Goal: Communication & Community: Answer question/provide support

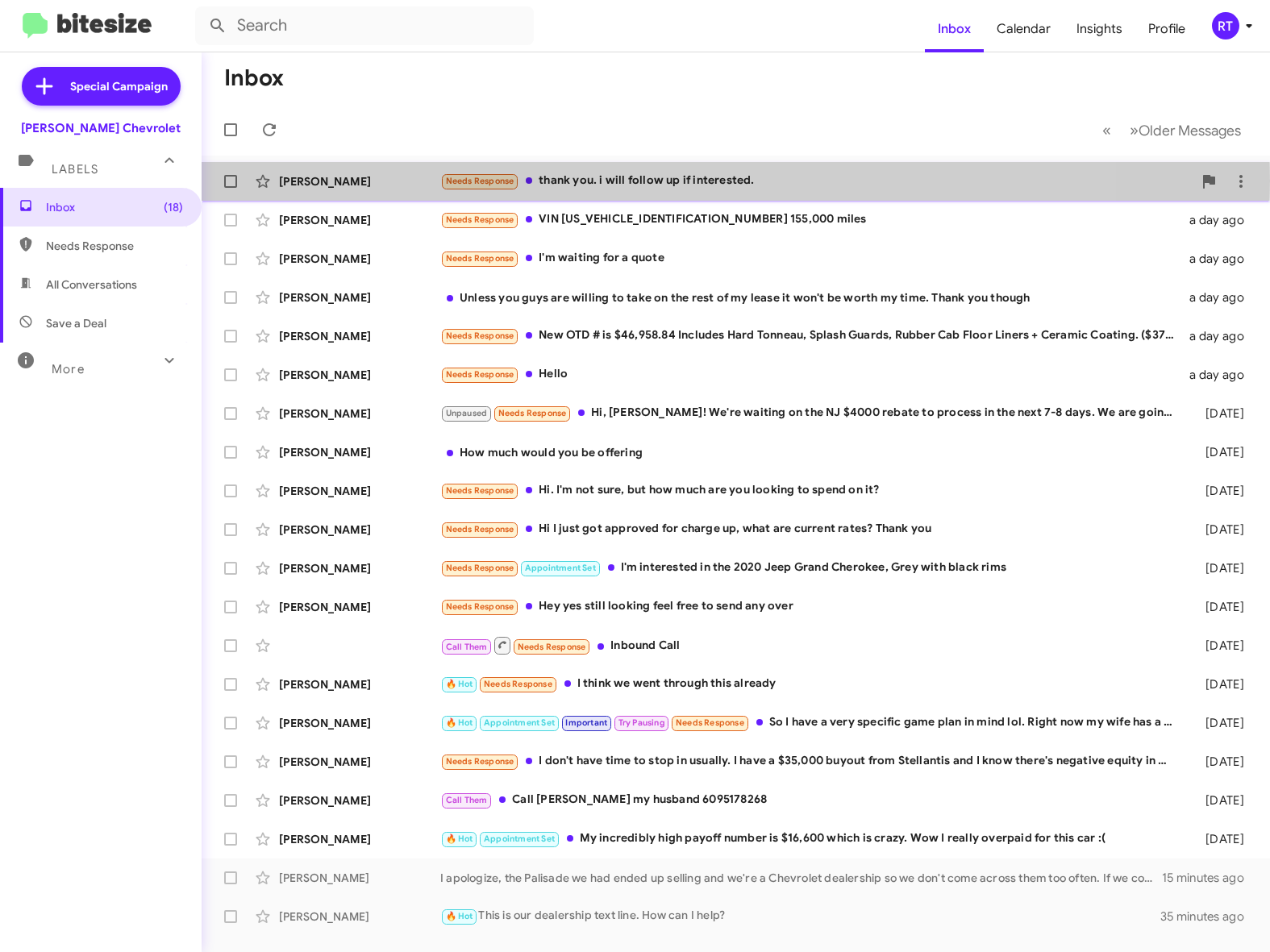
click at [579, 181] on div "Needs Response thank you. i will follow up if interested." at bounding box center [816, 181] width 752 height 18
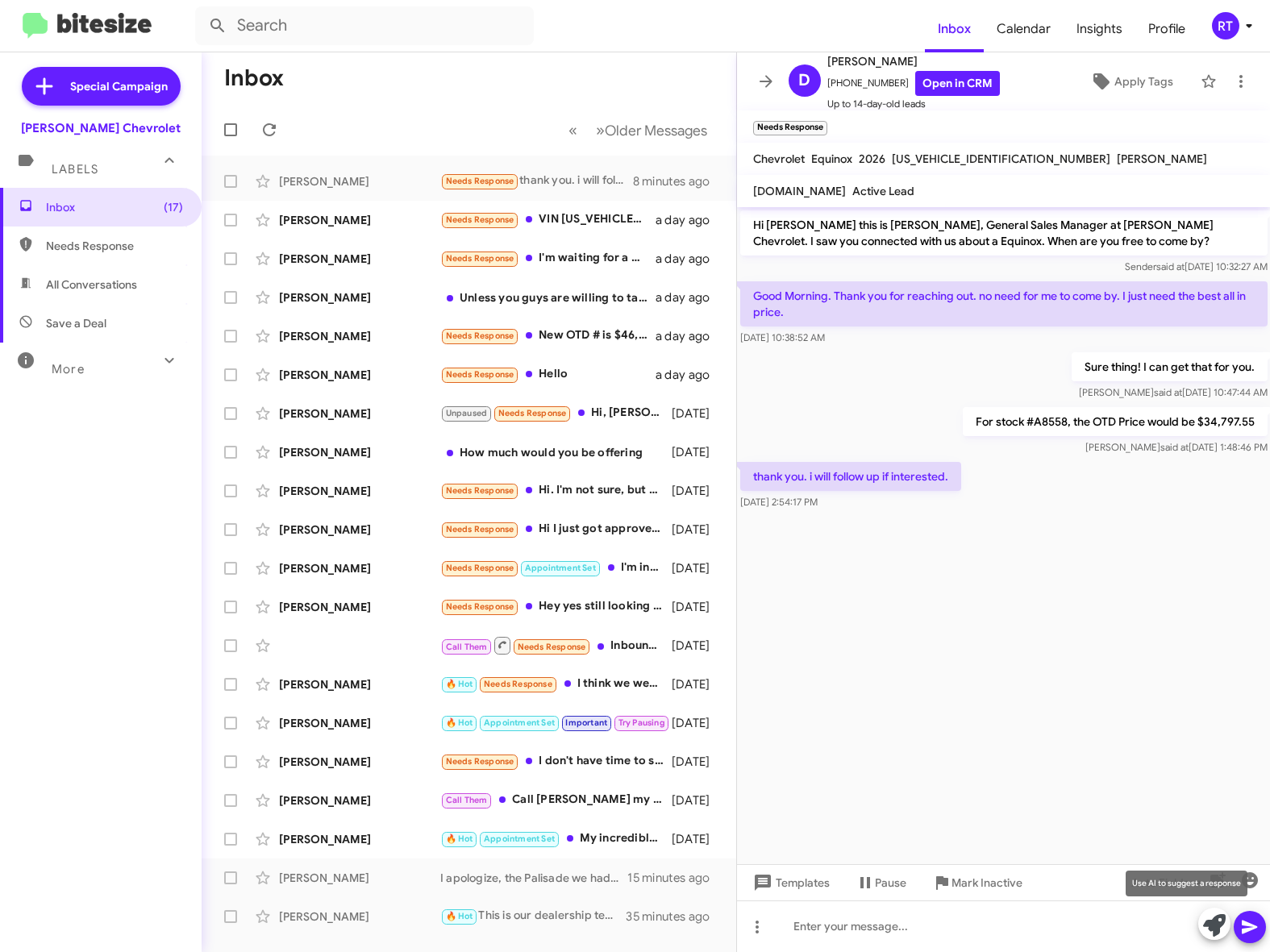
click at [1203, 929] on icon at bounding box center [1214, 925] width 23 height 23
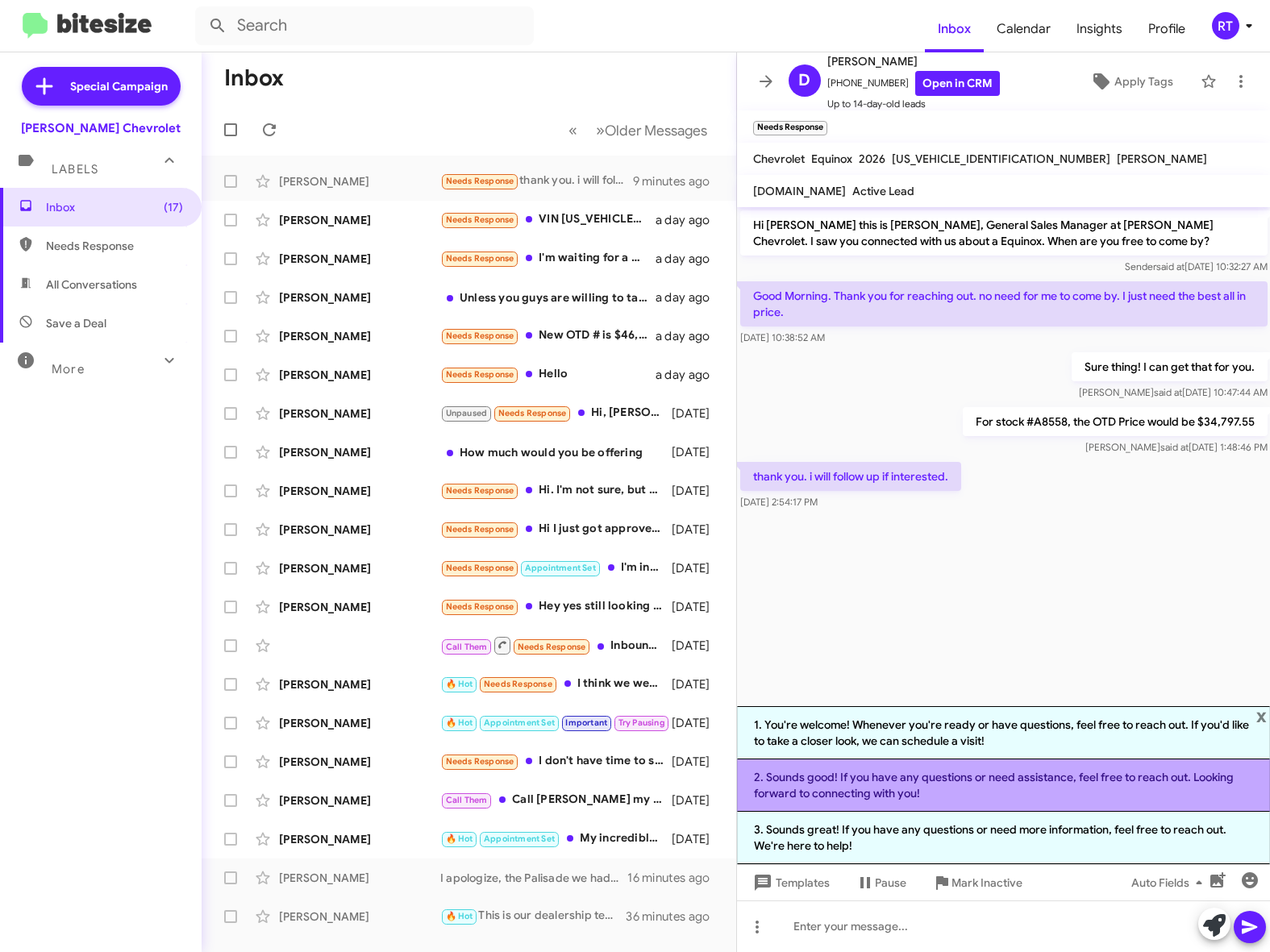
click at [856, 774] on li "2. Sounds good! If you have any questions or need assistance, feel free to reac…" at bounding box center [1004, 785] width 534 height 53
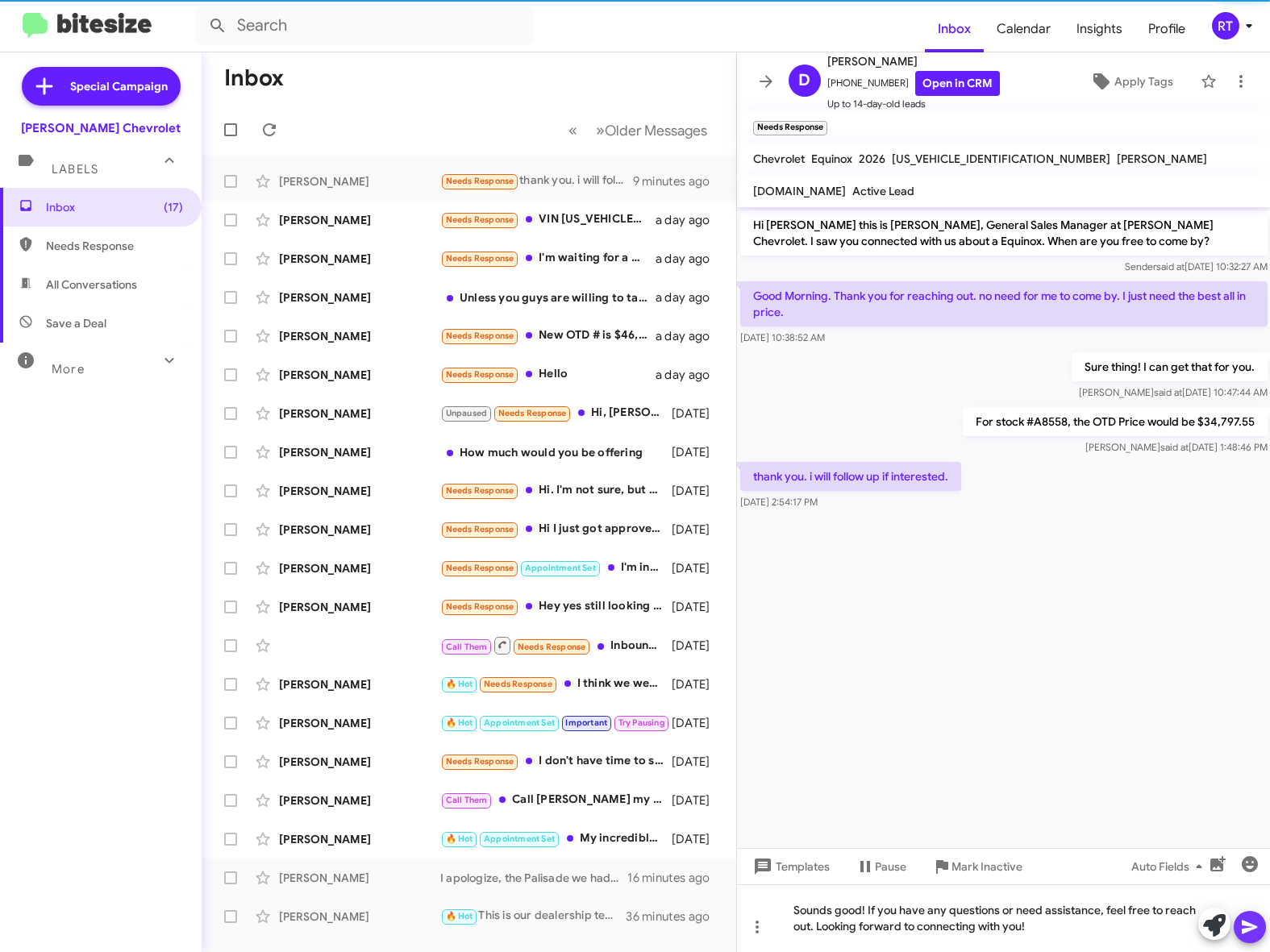
drag, startPoint x: 1252, startPoint y: 929, endPoint x: 1247, endPoint y: 919, distance: 11.2
click at [1252, 929] on icon at bounding box center [1250, 928] width 15 height 13
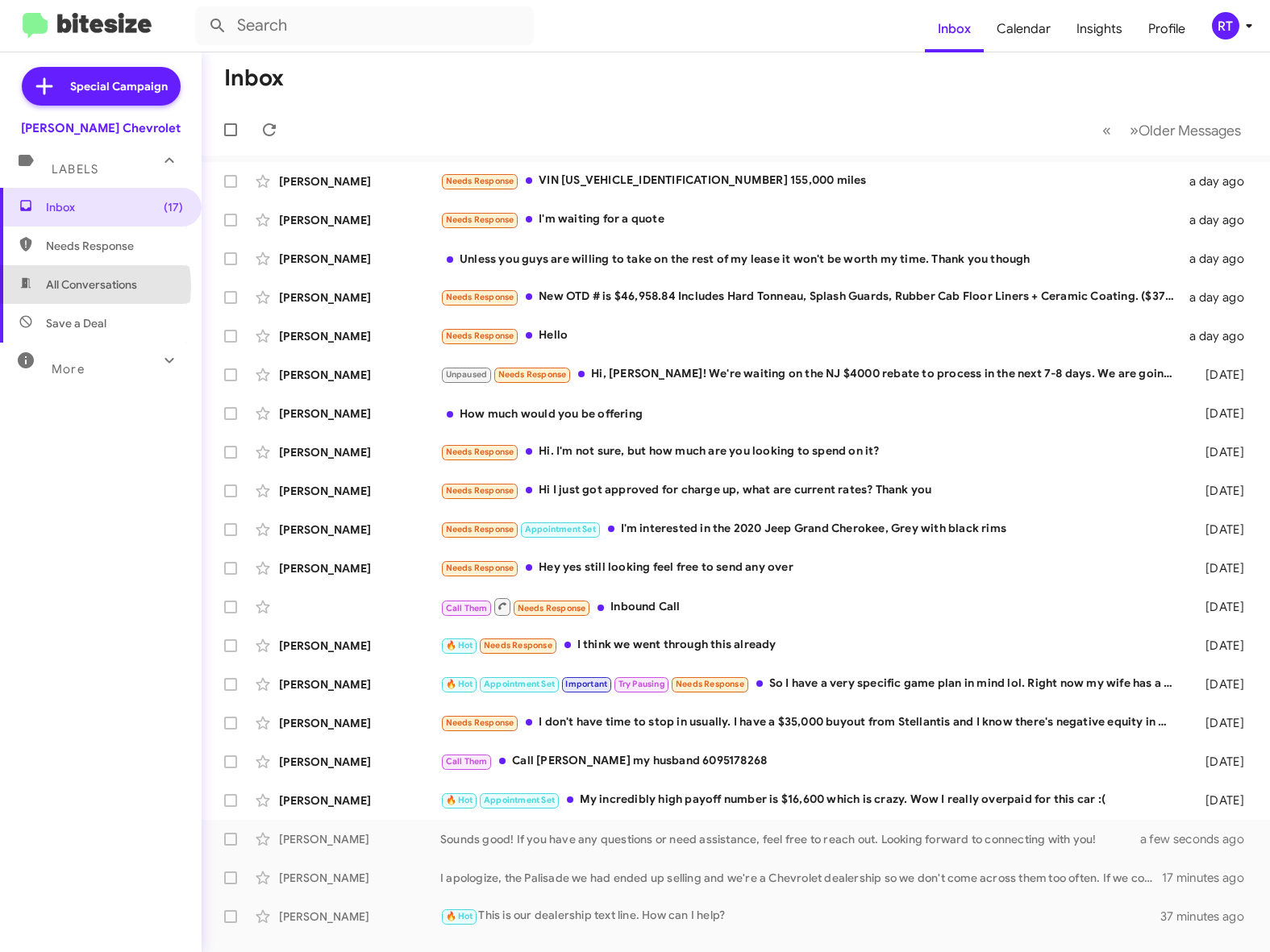
click at [77, 286] on span "All Conversations" at bounding box center [91, 284] width 91 height 16
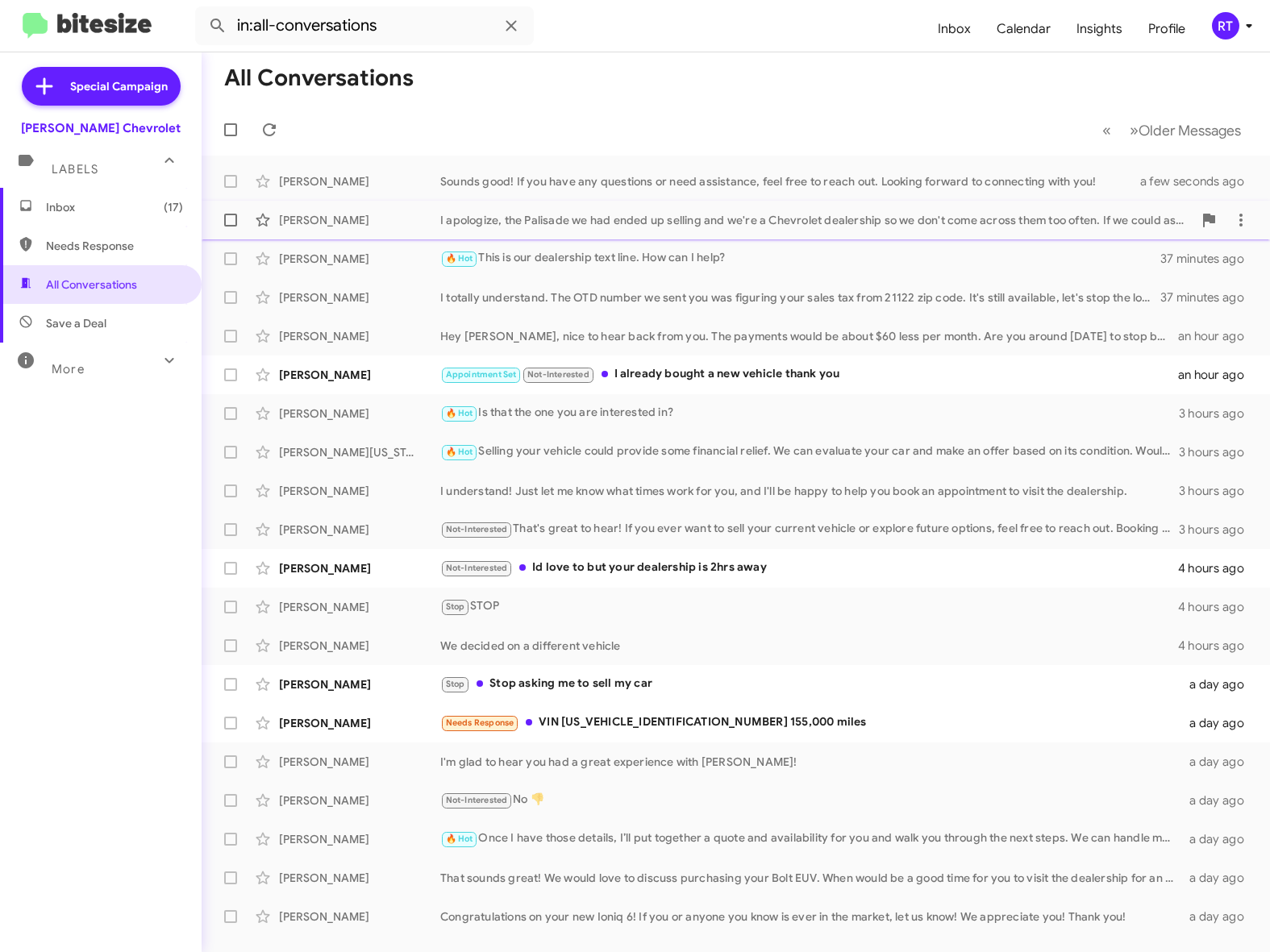
click at [299, 218] on div "[PERSON_NAME]" at bounding box center [359, 219] width 161 height 16
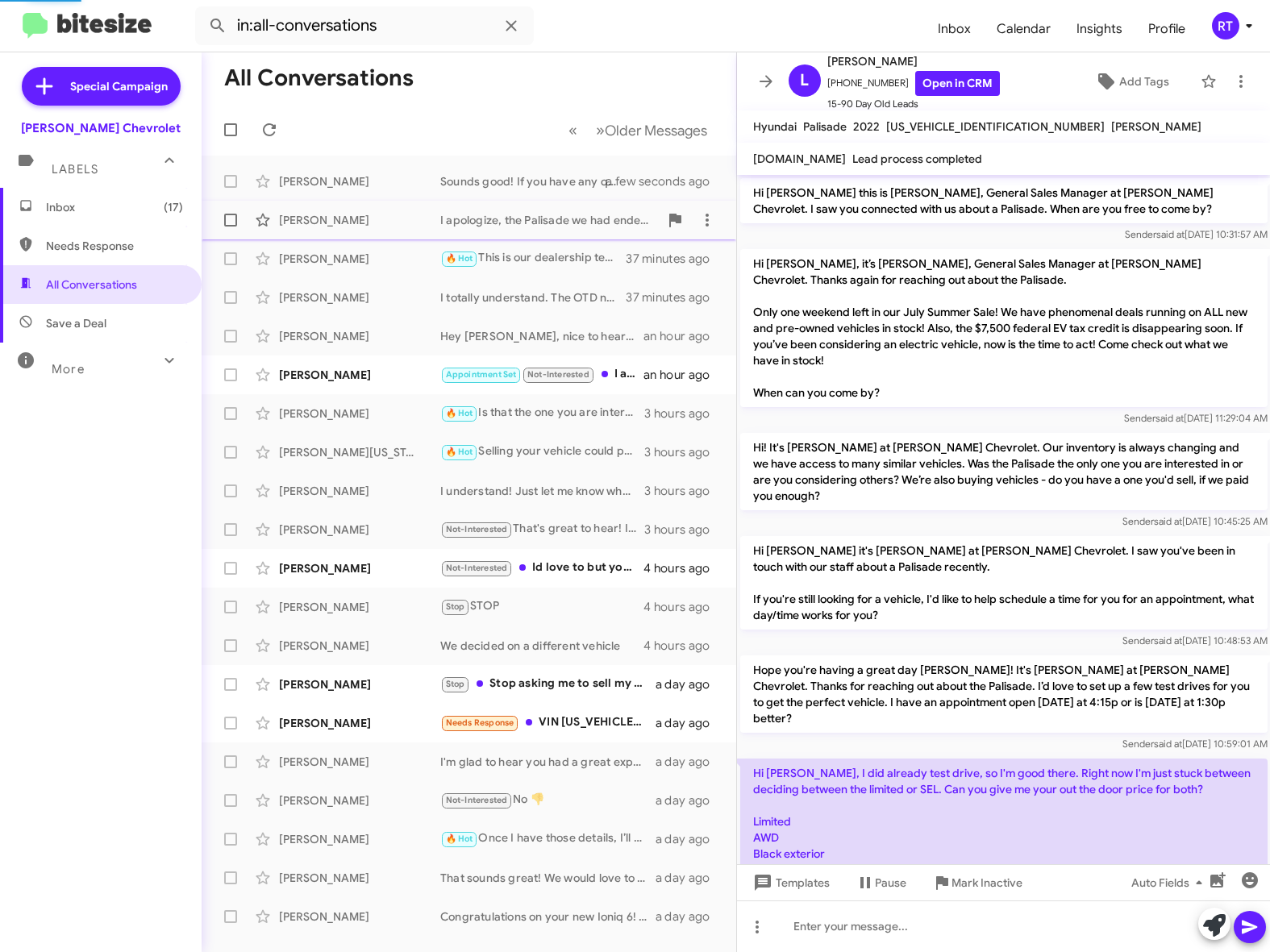
scroll to position [272, 0]
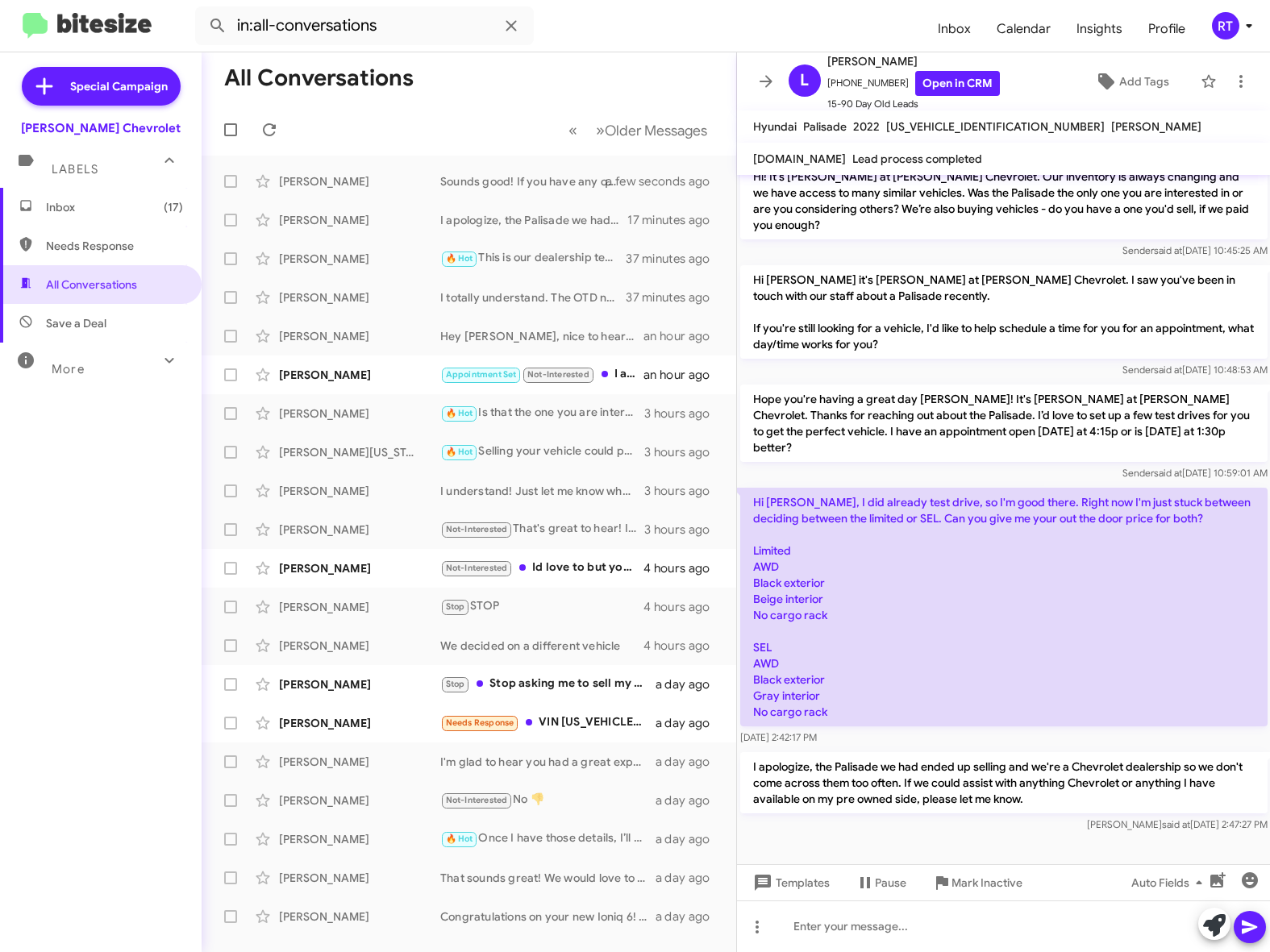
click at [118, 243] on span "Needs Response" at bounding box center [114, 245] width 137 height 16
type input "in:needs-response"
